Goal: Transaction & Acquisition: Purchase product/service

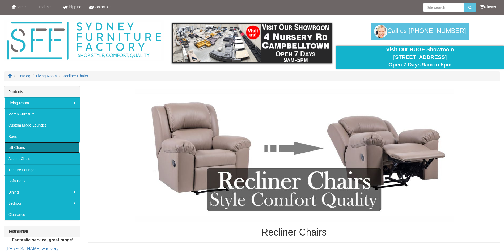
click at [36, 149] on link "Lift Chairs" at bounding box center [41, 147] width 75 height 11
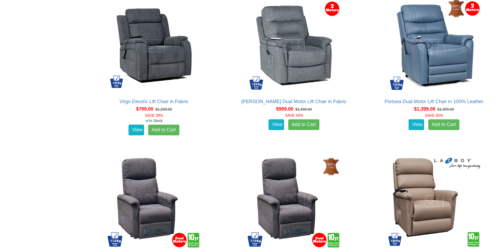
scroll to position [319, 0]
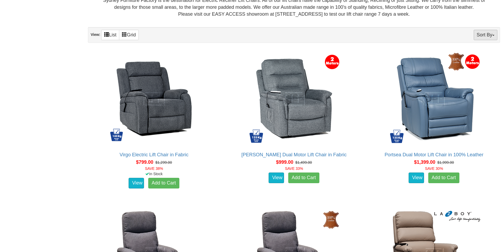
click at [483, 36] on button "Sort By" at bounding box center [486, 35] width 24 height 10
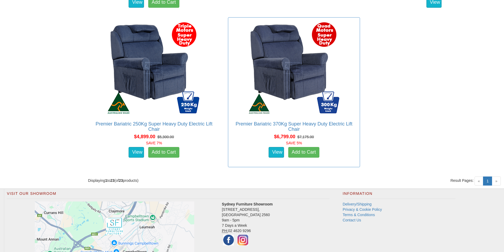
scroll to position [1479, 0]
